Goal: Find specific page/section: Find specific page/section

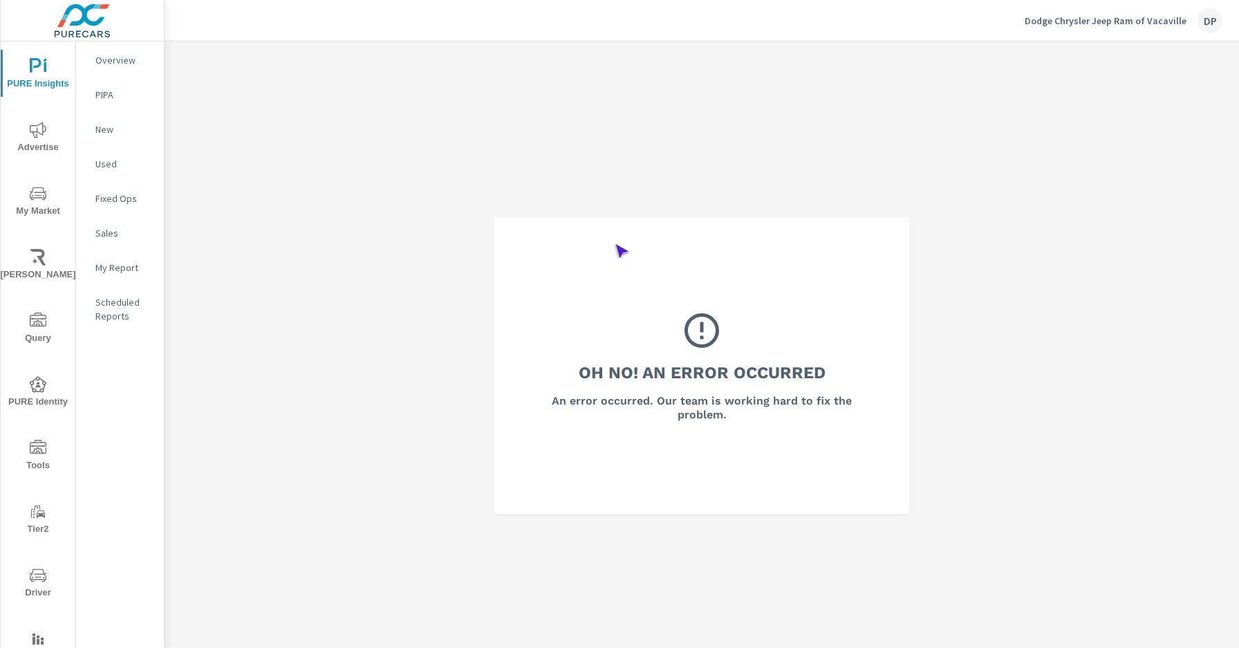
click at [35, 583] on span "Driver" at bounding box center [38, 584] width 66 height 34
